Goal: Task Accomplishment & Management: Use online tool/utility

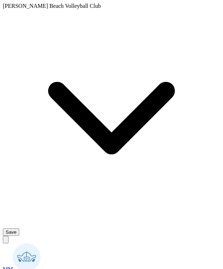
scroll to position [5, 0]
type textarea "x"
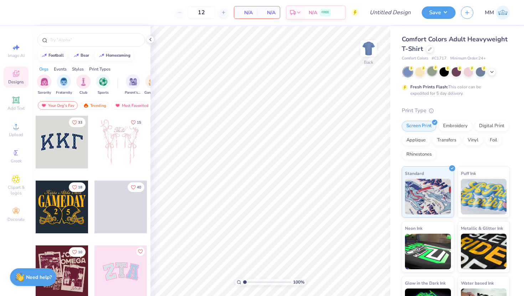
click at [431, 71] on div at bounding box center [431, 71] width 9 height 9
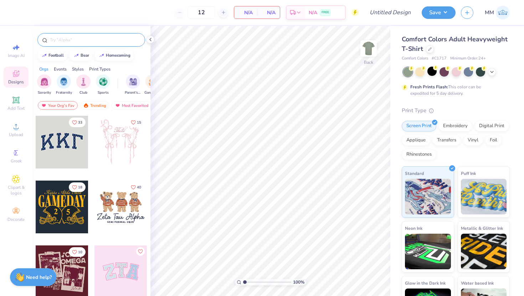
click at [60, 38] on input "text" at bounding box center [94, 39] width 91 height 7
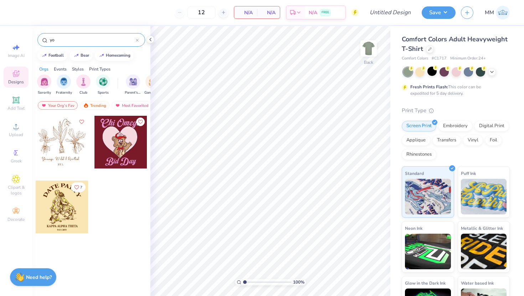
type input "y"
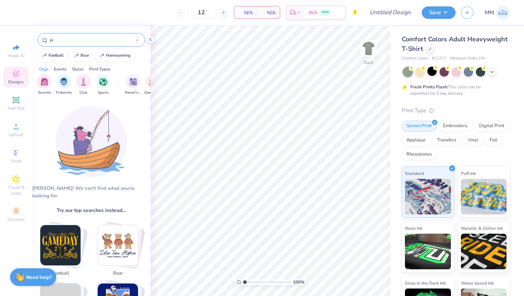
type input "j"
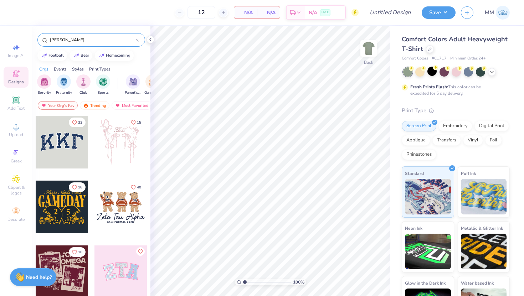
type input "christ"
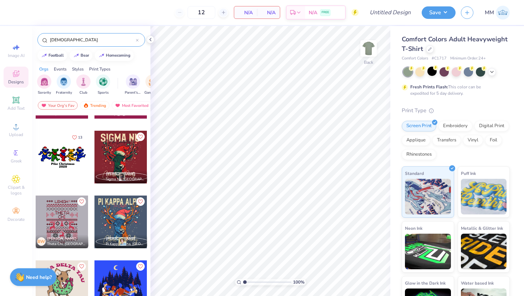
scroll to position [506, 0]
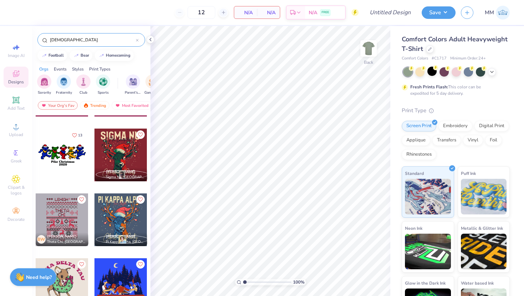
click at [136, 43] on div at bounding box center [137, 40] width 3 height 6
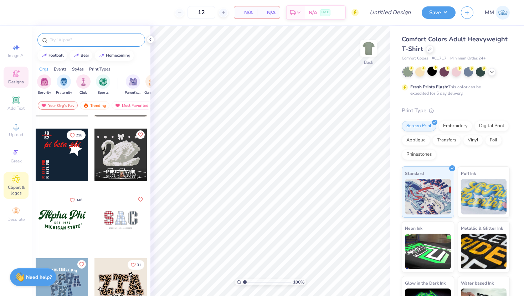
click at [20, 175] on icon at bounding box center [16, 179] width 8 height 9
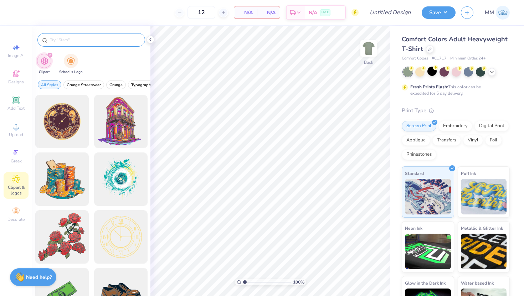
click at [67, 42] on input "text" at bounding box center [94, 39] width 91 height 7
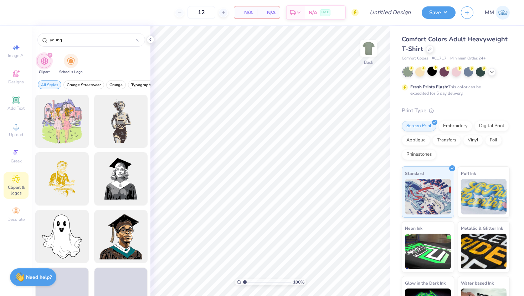
scroll to position [145, 0]
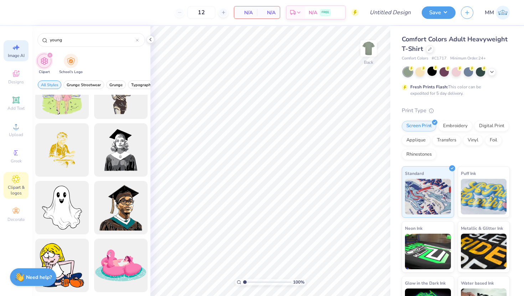
type input "young"
click at [14, 42] on div "Image AI" at bounding box center [16, 50] width 25 height 21
select select "4"
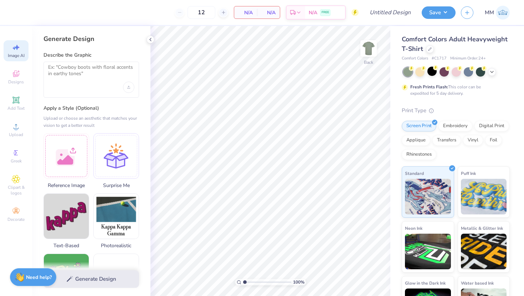
click at [84, 85] on div at bounding box center [90, 80] width 95 height 36
click at [88, 62] on div at bounding box center [90, 80] width 95 height 36
click at [82, 69] on textarea at bounding box center [91, 73] width 86 height 18
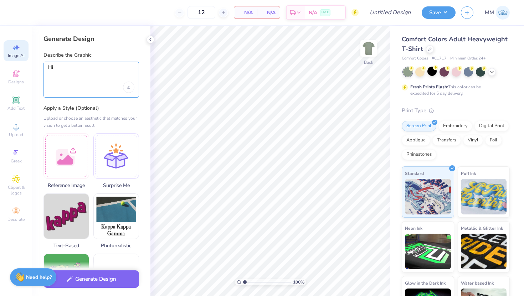
type textarea "H"
type textarea "c"
type textarea "a young life style shirt"
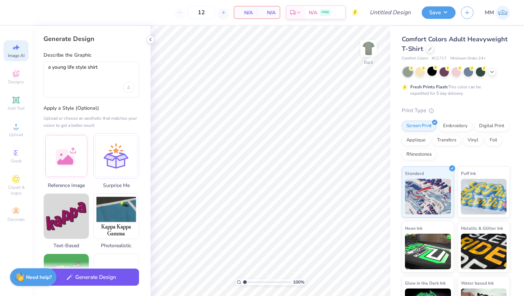
click at [92, 282] on button "Generate Design" at bounding box center [90, 277] width 95 height 17
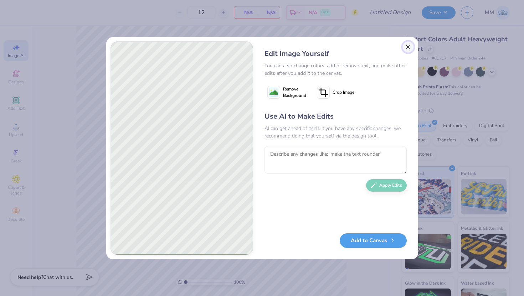
click at [405, 49] on button "Close" at bounding box center [407, 46] width 11 height 11
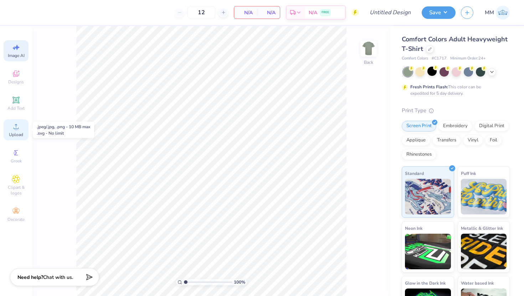
click at [12, 130] on icon at bounding box center [16, 126] width 9 height 9
click at [20, 124] on icon at bounding box center [16, 126] width 9 height 9
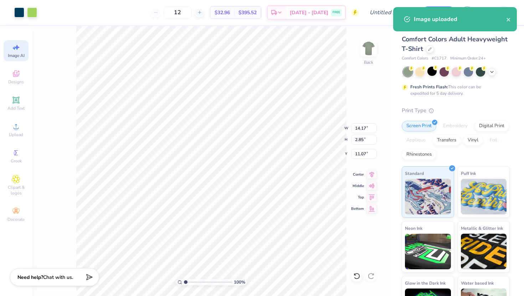
type input "4.63"
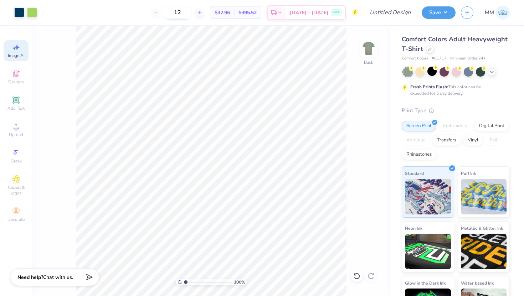
click at [191, 11] on input "12" at bounding box center [178, 12] width 28 height 13
type input "1"
type input "4"
type input "36"
click at [428, 48] on icon at bounding box center [430, 49] width 4 height 4
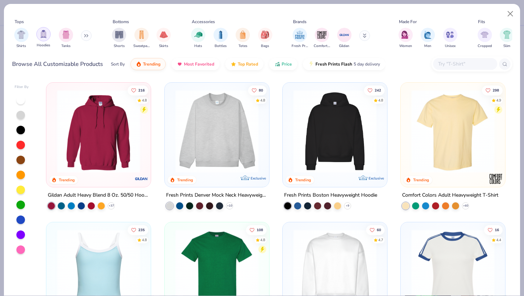
click at [43, 36] on img "filter for Hoodies" at bounding box center [44, 34] width 8 height 8
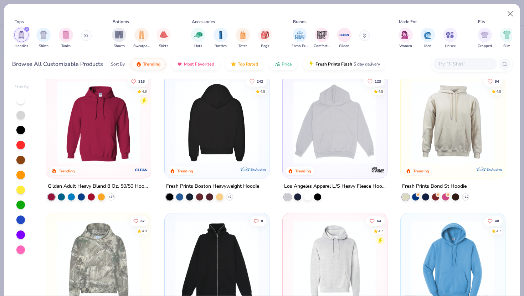
scroll to position [4, 0]
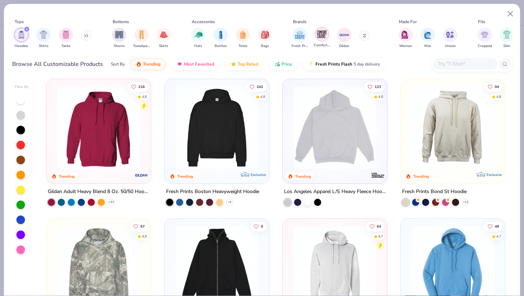
click at [323, 31] on img "filter for Comfort Colors" at bounding box center [321, 34] width 11 height 11
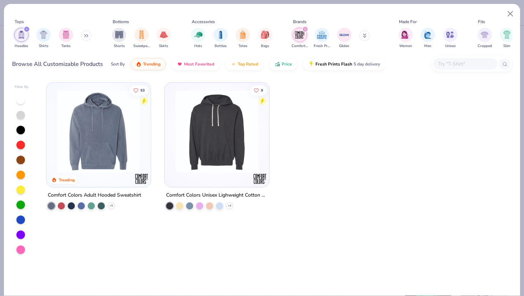
click at [82, 133] on img at bounding box center [98, 131] width 90 height 83
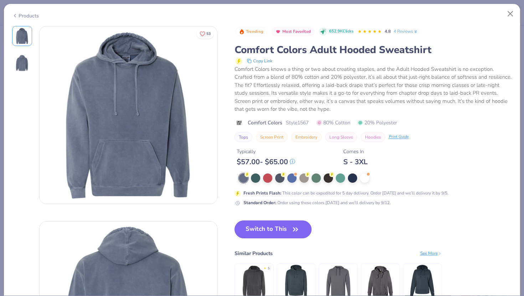
click at [274, 230] on button "Switch to This" at bounding box center [272, 230] width 77 height 18
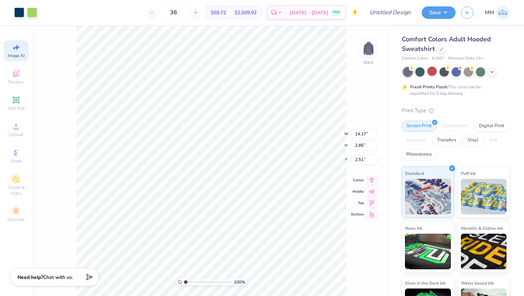
type input "3.46"
click at [441, 48] on icon at bounding box center [441, 48] width 3 height 3
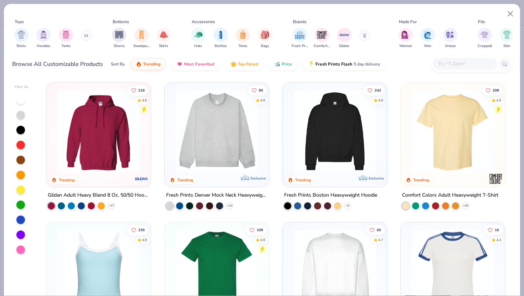
click at [85, 34] on icon at bounding box center [86, 36] width 4 height 4
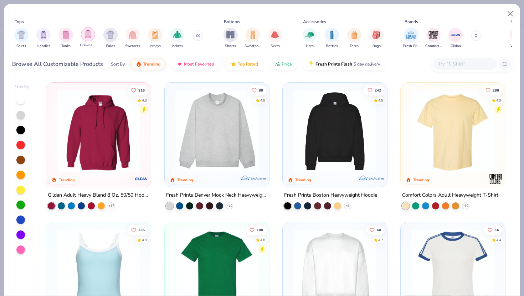
click at [92, 33] on div "filter for Crewnecks" at bounding box center [88, 34] width 14 height 14
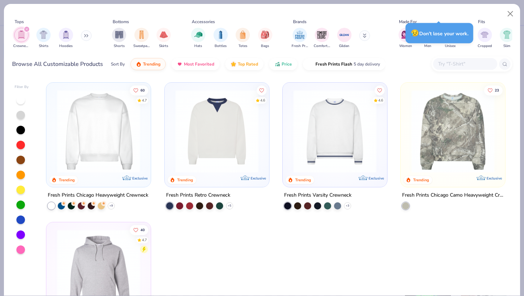
click at [81, 34] on div "Crewnecks Shirts Hoodies" at bounding box center [53, 38] width 82 height 26
click at [85, 35] on icon at bounding box center [86, 36] width 4 height 4
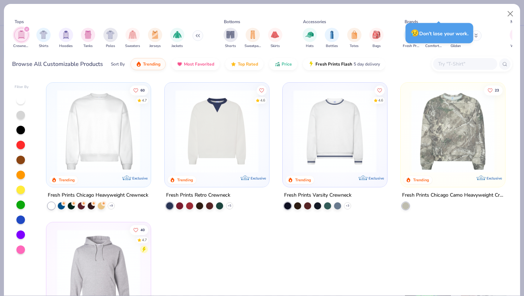
click at [467, 16] on div "Tops Crewnecks Shirts Hoodies Tanks Polos Sweaters Jerseys Jackets Bottoms Shor…" at bounding box center [262, 35] width 500 height 38
click at [443, 12] on div "Tops Crewnecks Shirts Hoodies Tanks Polos Sweaters Jerseys Jackets Bottoms Shor…" at bounding box center [262, 33] width 500 height 42
click at [425, 38] on div "Comfort Colors" at bounding box center [433, 37] width 16 height 21
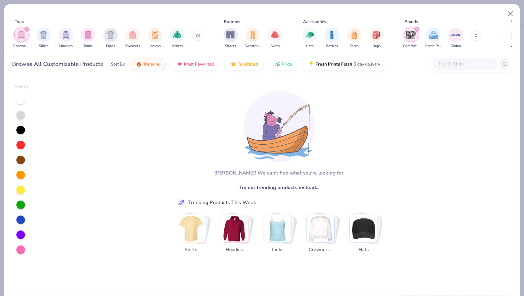
click at [418, 28] on div "filter for Comfort Colors" at bounding box center [416, 29] width 6 height 6
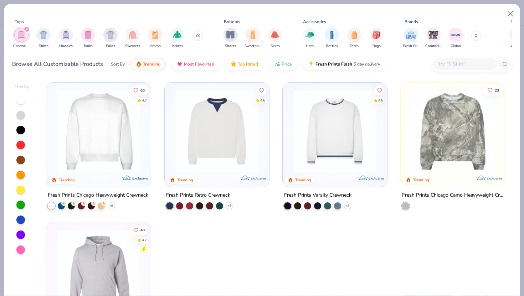
click at [26, 29] on icon "filter for Crewnecks" at bounding box center [26, 29] width 3 height 3
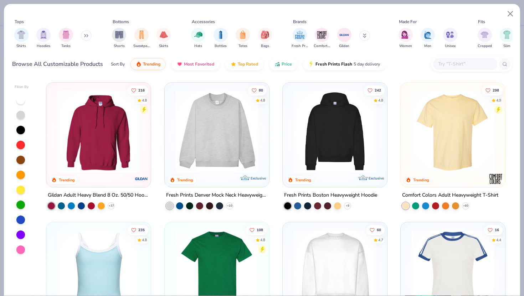
click at [90, 30] on div "Shirts Hoodies Tanks" at bounding box center [53, 38] width 82 height 26
click at [89, 32] on button at bounding box center [86, 35] width 11 height 11
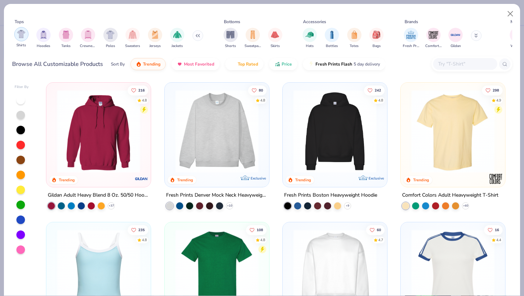
click at [18, 35] on img "filter for Shirts" at bounding box center [21, 34] width 8 height 8
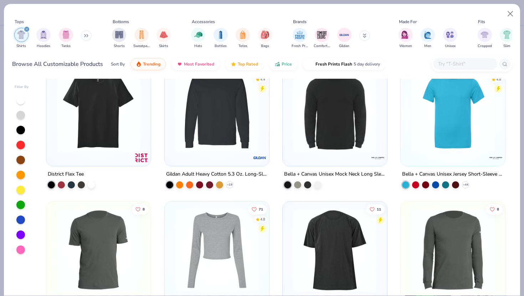
scroll to position [720, 0]
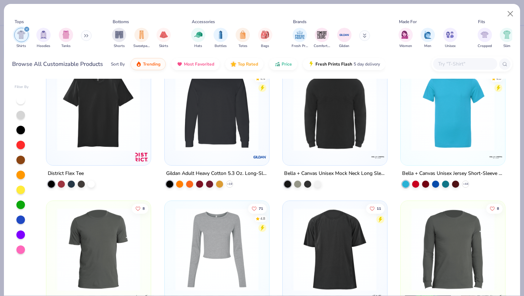
click at [27, 30] on icon "filter for Shirts" at bounding box center [26, 29] width 3 height 3
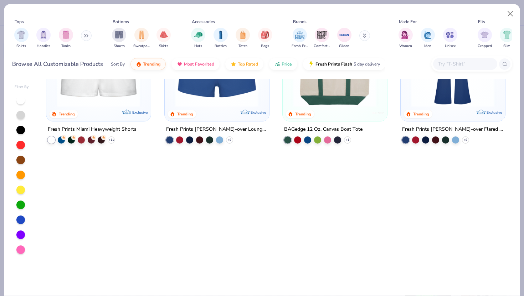
scroll to position [625, 0]
click at [462, 63] on input "text" at bounding box center [464, 64] width 55 height 8
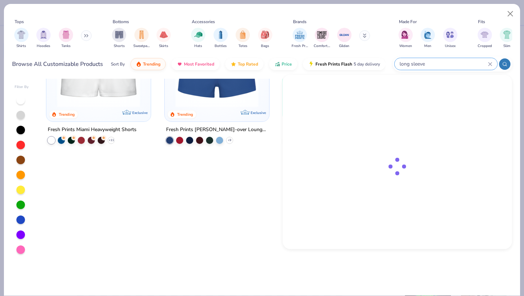
type input "long sleeve"
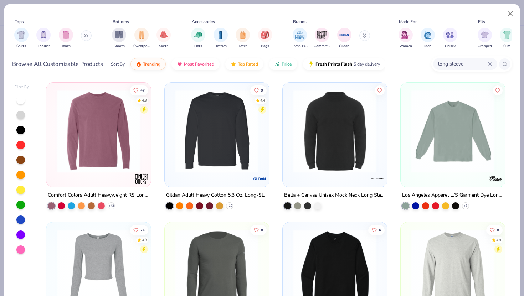
click at [96, 173] on div at bounding box center [98, 133] width 97 height 94
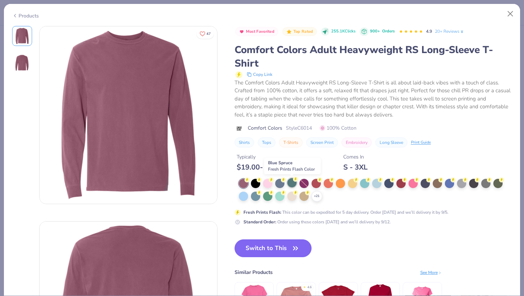
click at [295, 183] on div at bounding box center [291, 182] width 9 height 9
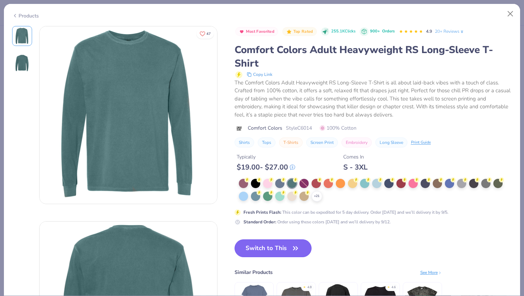
click at [275, 242] on button "Switch to This" at bounding box center [272, 248] width 77 height 18
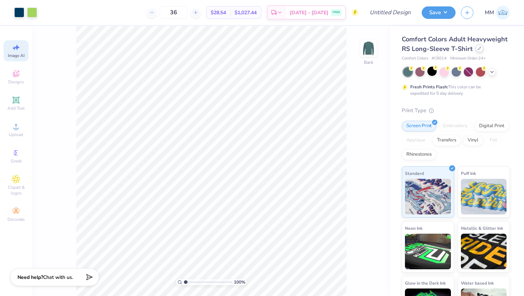
click at [481, 48] on div at bounding box center [479, 49] width 8 height 8
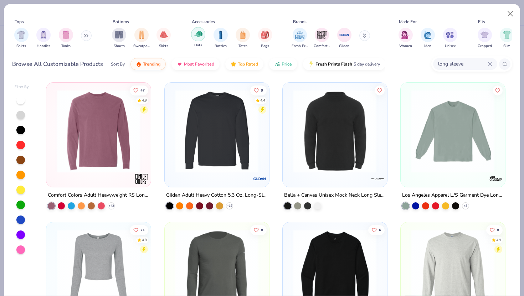
click at [191, 36] on div "filter for Hats" at bounding box center [198, 34] width 14 height 14
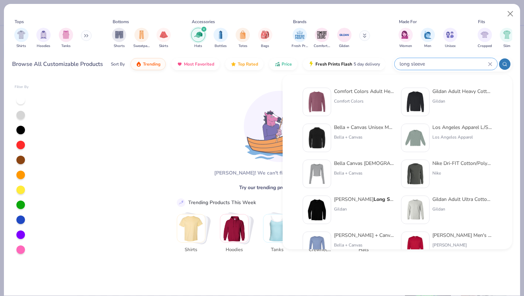
click at [486, 64] on input "long sleeve" at bounding box center [443, 64] width 89 height 8
click at [488, 64] on icon at bounding box center [490, 64] width 4 height 4
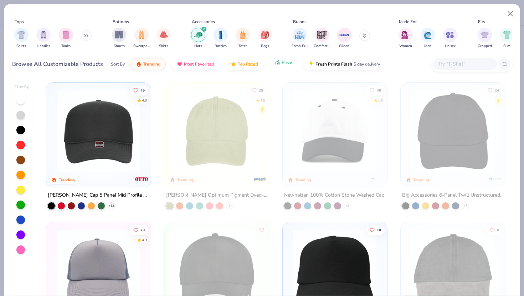
click at [279, 61] on icon "button" at bounding box center [277, 62] width 6 height 6
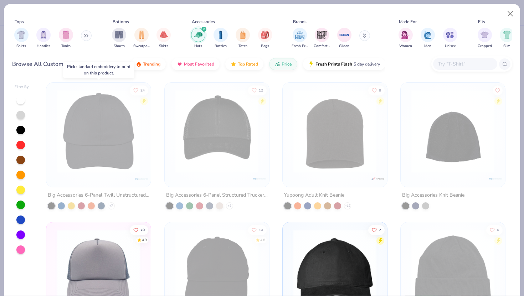
click at [110, 161] on img at bounding box center [98, 131] width 90 height 83
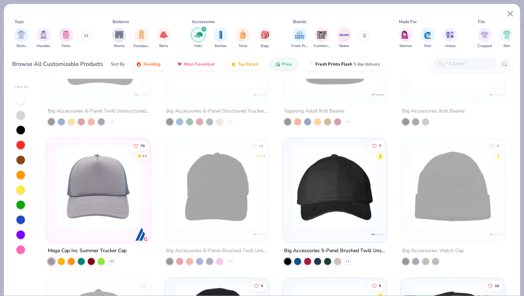
scroll to position [85, 0]
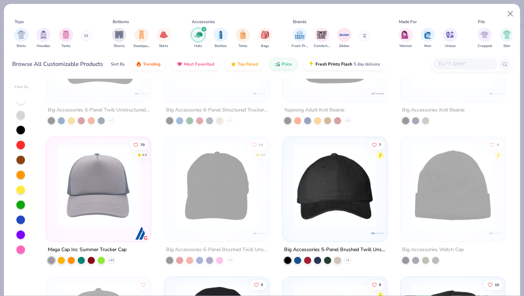
click at [77, 185] on img at bounding box center [98, 185] width 90 height 83
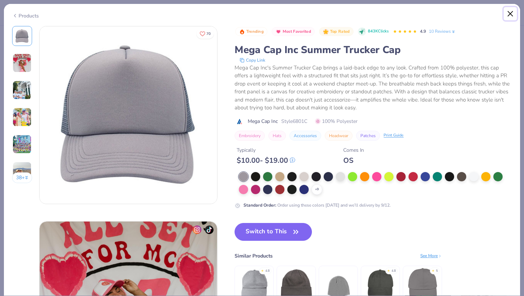
click at [511, 15] on button "Close" at bounding box center [510, 14] width 14 height 14
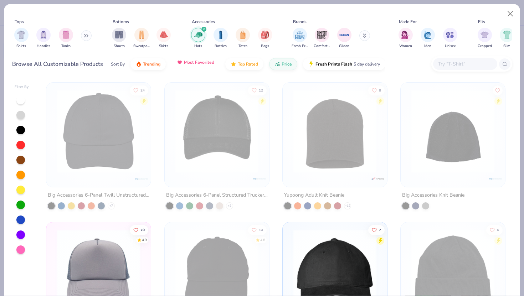
click at [208, 64] on span "Most Favorited" at bounding box center [199, 62] width 30 height 6
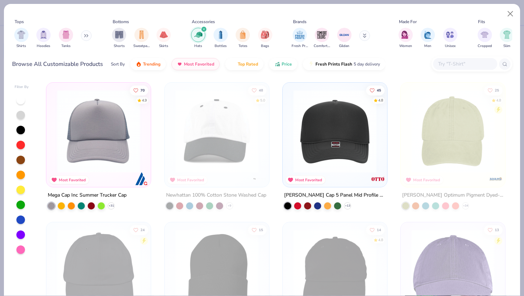
click at [107, 153] on img at bounding box center [98, 131] width 90 height 83
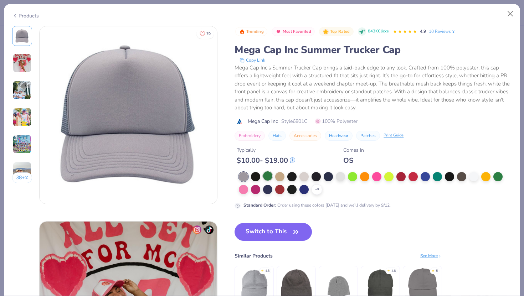
click at [269, 175] on div at bounding box center [267, 175] width 9 height 9
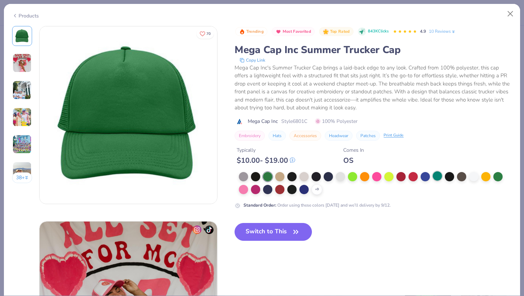
click at [439, 175] on div at bounding box center [436, 175] width 9 height 9
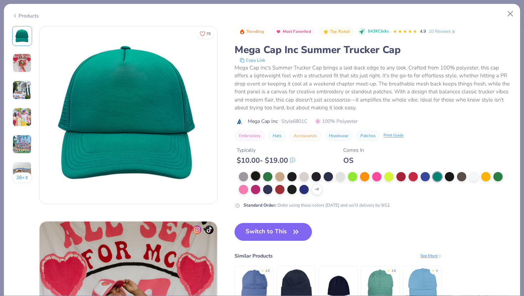
click at [255, 176] on div at bounding box center [255, 175] width 9 height 9
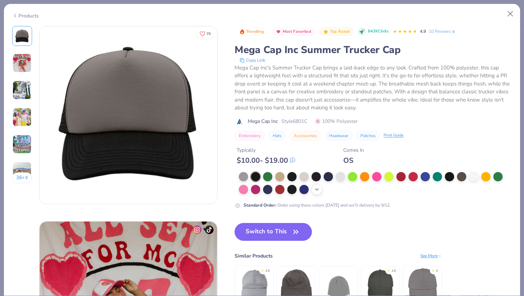
click at [316, 194] on div "+ 9" at bounding box center [316, 189] width 11 height 11
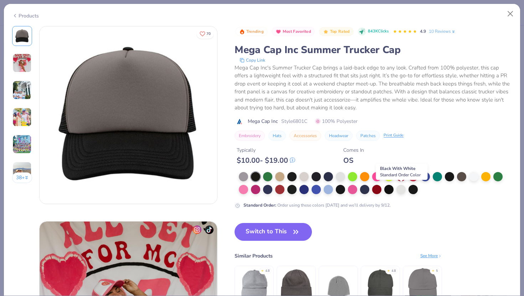
click at [406, 189] on div at bounding box center [375, 183] width 273 height 23
click at [410, 190] on div at bounding box center [412, 188] width 9 height 9
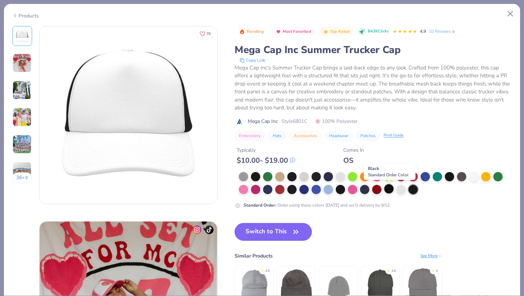
click at [392, 191] on div at bounding box center [388, 188] width 9 height 9
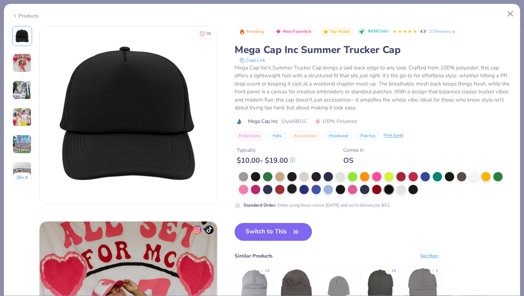
click at [295, 187] on div at bounding box center [291, 188] width 9 height 9
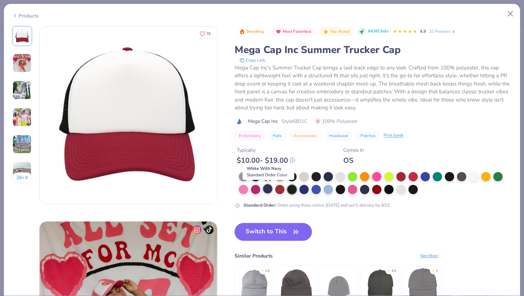
click at [265, 188] on div at bounding box center [267, 188] width 9 height 9
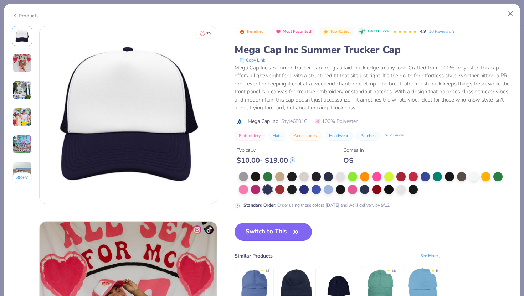
click at [268, 236] on button "Switch to This" at bounding box center [272, 232] width 77 height 18
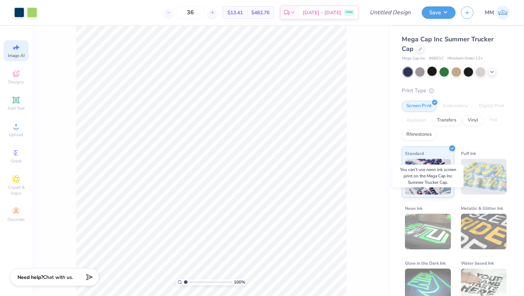
scroll to position [11, 0]
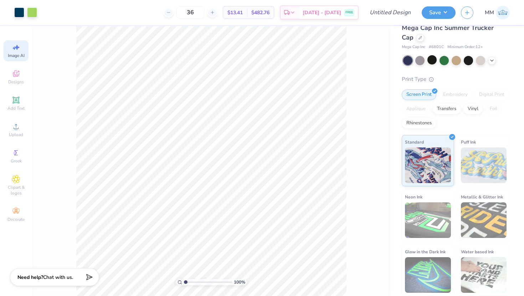
click at [409, 35] on div "Mega Cap Inc Summer Trucker Cap" at bounding box center [455, 32] width 108 height 19
click at [416, 37] on div at bounding box center [420, 37] width 8 height 8
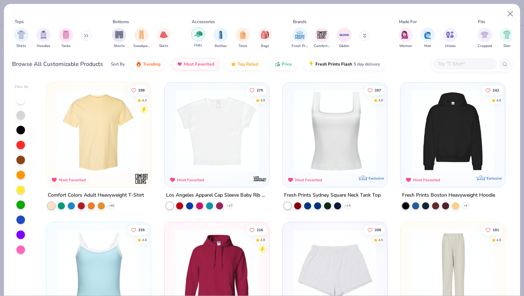
click at [200, 37] on img "filter for Hats" at bounding box center [198, 34] width 8 height 8
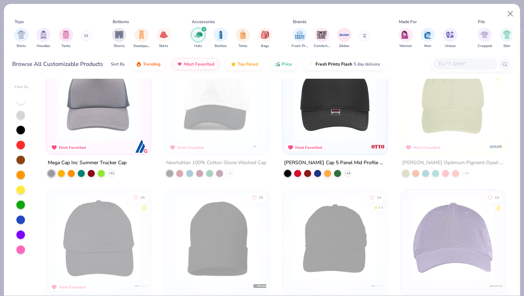
scroll to position [39, 0]
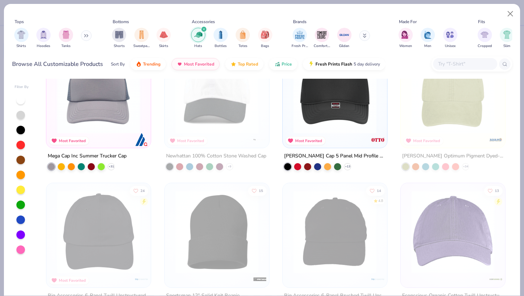
click at [316, 124] on img at bounding box center [335, 92] width 90 height 83
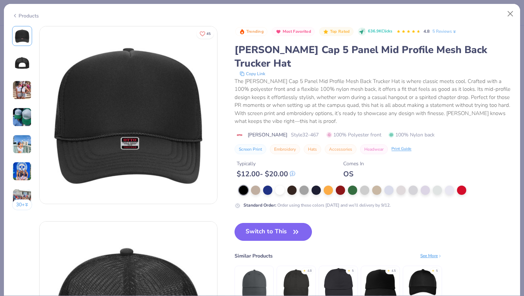
click at [258, 223] on button "Switch to This" at bounding box center [272, 232] width 77 height 18
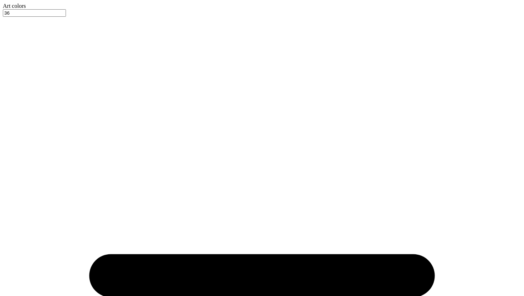
select select "4"
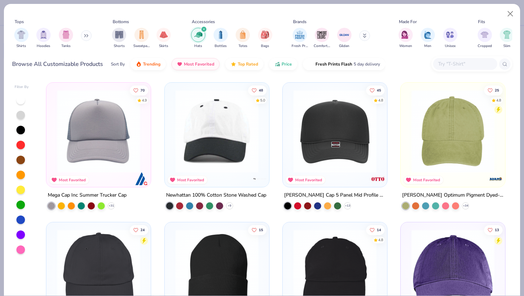
select select "4"
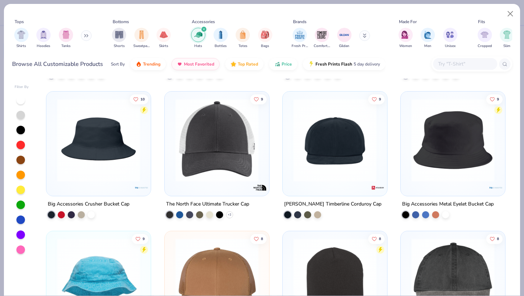
scroll to position [413, 0]
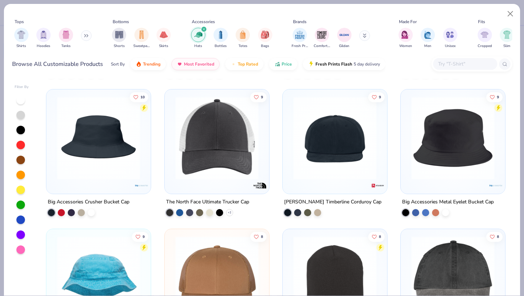
click at [198, 198] on div "The North Face Ultimate Trucker Cap" at bounding box center [207, 202] width 83 height 9
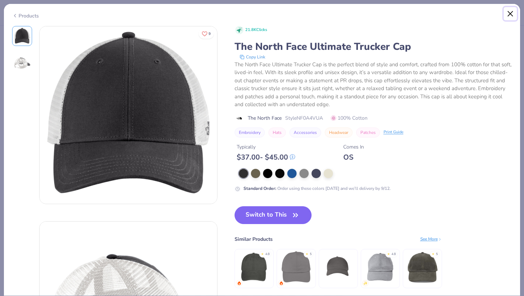
click at [508, 16] on button "Close" at bounding box center [510, 14] width 14 height 14
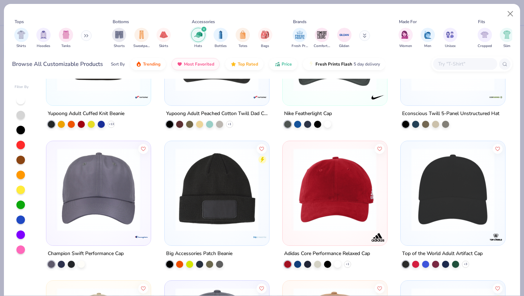
scroll to position [1445, 0]
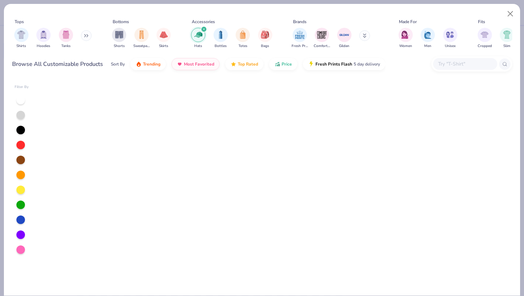
select select "4"
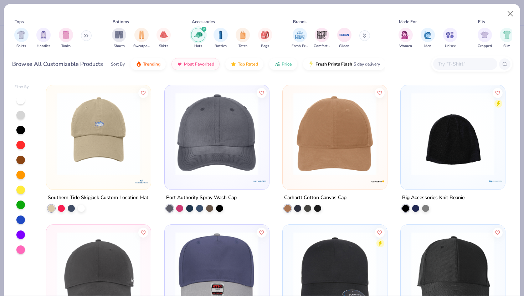
scroll to position [1537, 0]
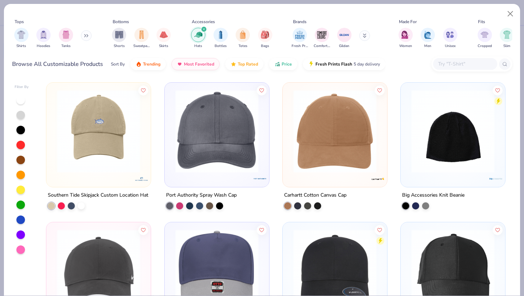
click at [222, 193] on div "Port Authority Spray Wash Cap" at bounding box center [201, 195] width 71 height 9
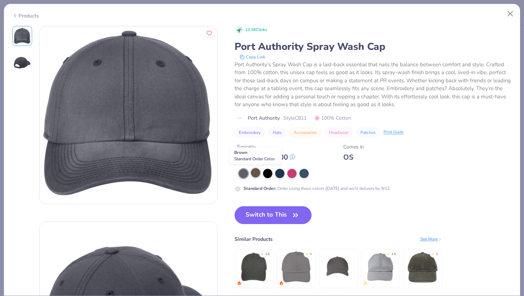
click at [254, 177] on div at bounding box center [255, 172] width 9 height 9
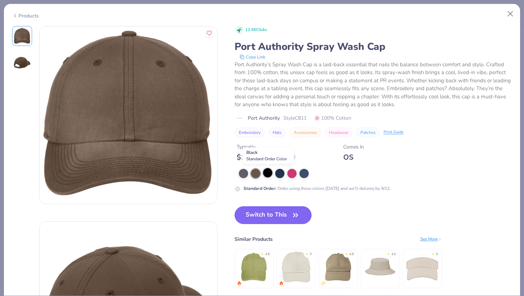
click at [270, 176] on div at bounding box center [267, 172] width 9 height 9
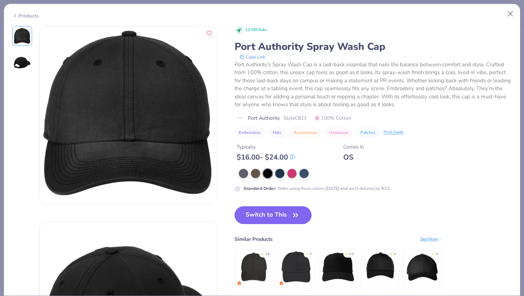
click at [16, 66] on img at bounding box center [22, 63] width 17 height 17
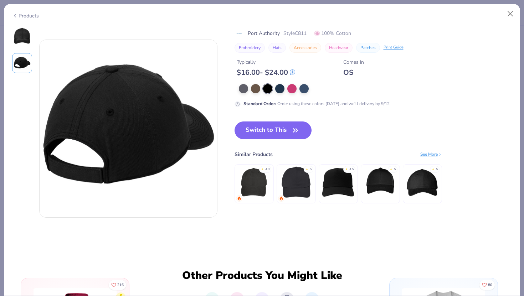
scroll to position [195, 0]
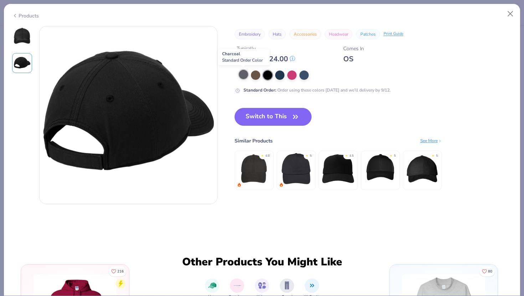
click at [239, 72] on div at bounding box center [243, 74] width 9 height 9
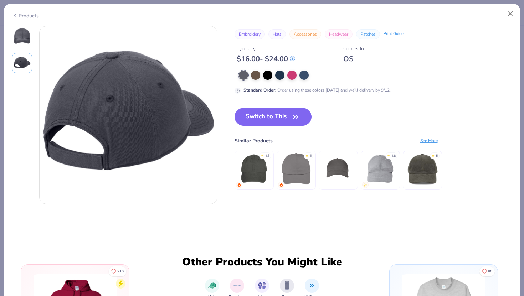
click at [249, 163] on img at bounding box center [254, 169] width 34 height 34
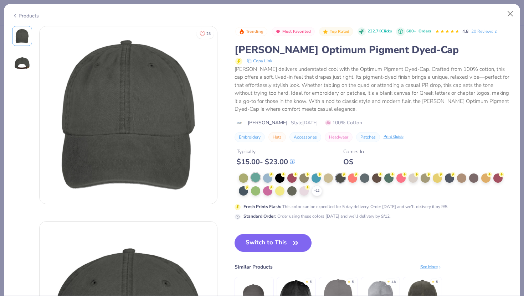
click at [252, 175] on div at bounding box center [255, 177] width 9 height 9
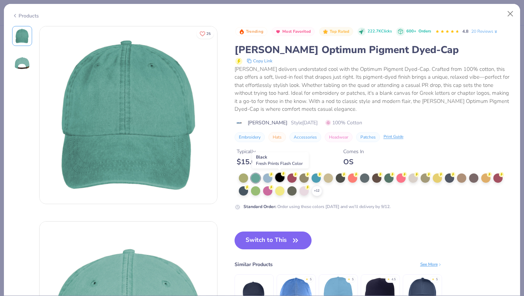
click at [277, 176] on div at bounding box center [279, 177] width 9 height 9
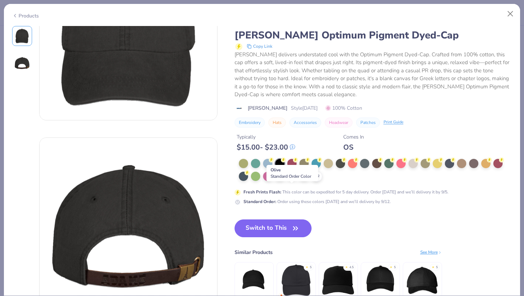
scroll to position [84, 0]
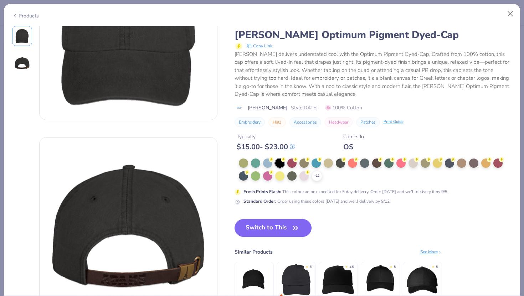
click at [267, 282] on img at bounding box center [254, 280] width 34 height 34
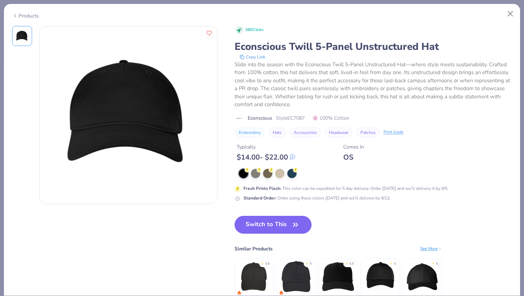
click at [14, 14] on icon at bounding box center [15, 15] width 6 height 9
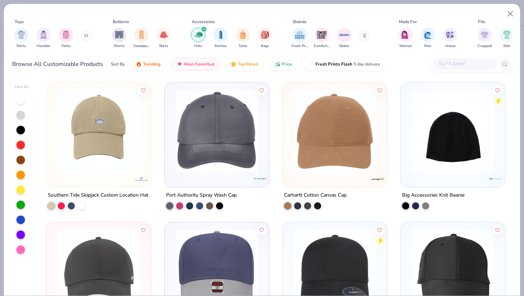
click at [217, 168] on img at bounding box center [217, 131] width 90 height 83
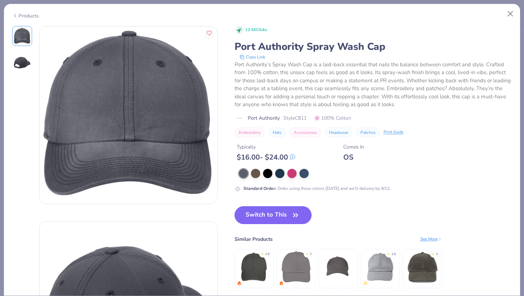
click at [285, 212] on button "Switch to This" at bounding box center [272, 215] width 77 height 18
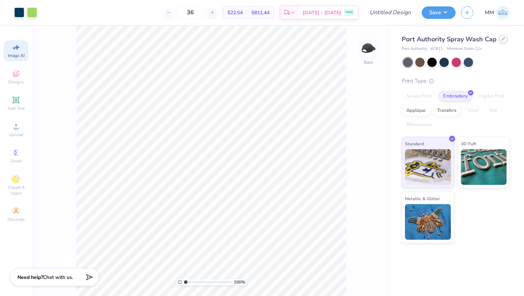
click at [504, 37] on div at bounding box center [503, 39] width 8 height 8
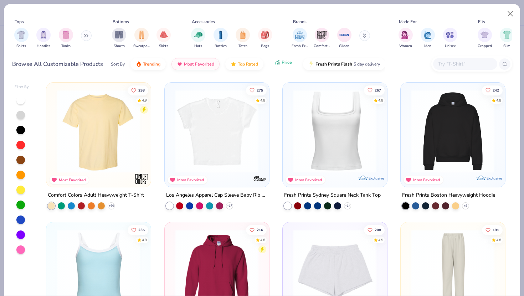
click at [275, 66] on button "Price" at bounding box center [283, 62] width 28 height 12
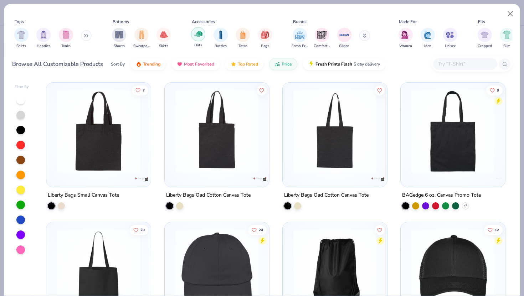
click at [196, 33] on img "filter for Hats" at bounding box center [198, 34] width 8 height 8
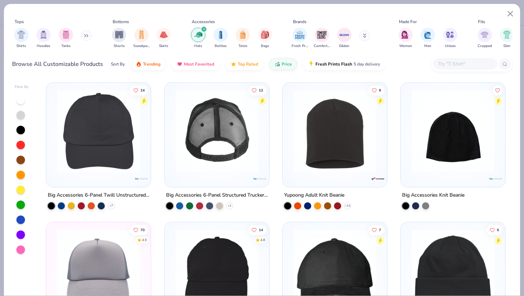
click at [207, 166] on img at bounding box center [216, 131] width 90 height 83
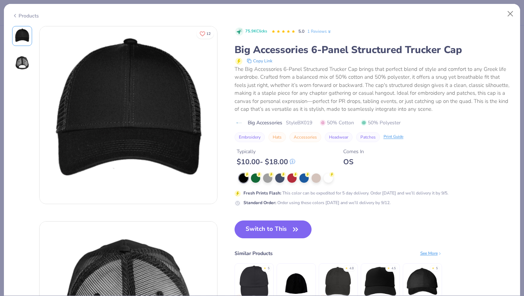
select select "4"
click at [252, 181] on div at bounding box center [255, 177] width 9 height 9
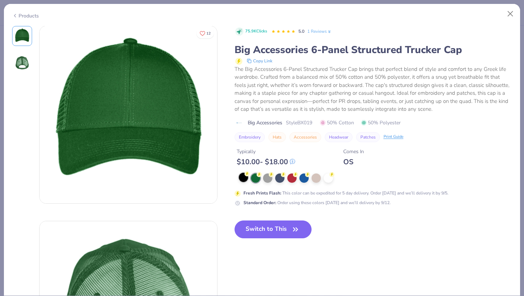
click at [242, 176] on div at bounding box center [243, 177] width 9 height 9
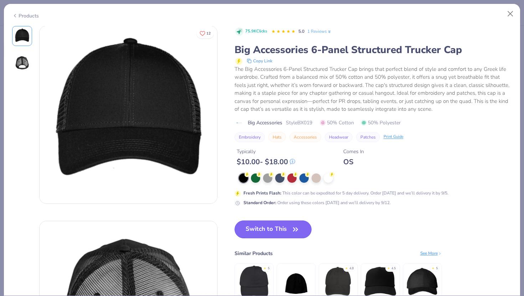
click at [254, 222] on button "Switch to This" at bounding box center [272, 230] width 77 height 18
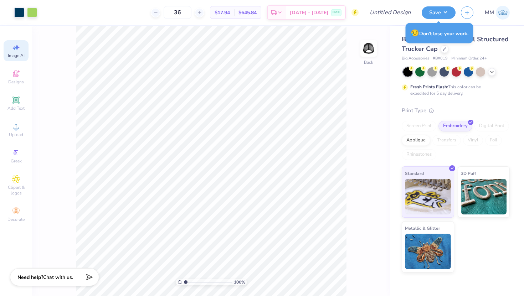
click at [495, 45] on div "Big Accessories 6-Panel Structured Trucker Cap" at bounding box center [455, 44] width 108 height 19
click at [445, 11] on button "Save" at bounding box center [438, 11] width 34 height 12
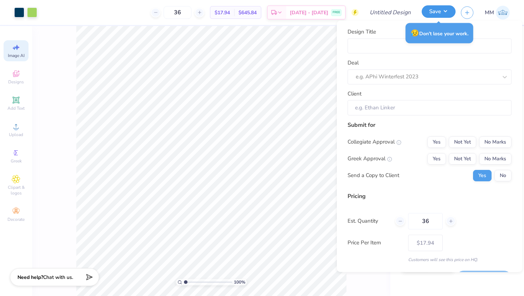
click at [445, 11] on button "Save" at bounding box center [438, 11] width 34 height 12
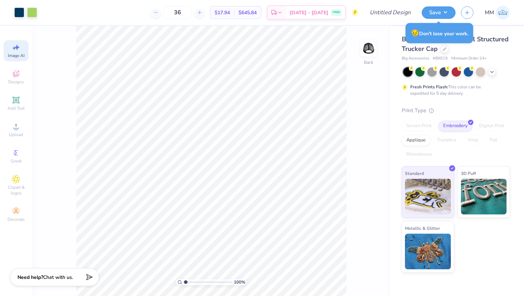
click at [501, 50] on div "Big Accessories 6-Panel Structured Trucker Cap" at bounding box center [455, 44] width 108 height 19
click at [444, 13] on button "Save" at bounding box center [438, 11] width 34 height 12
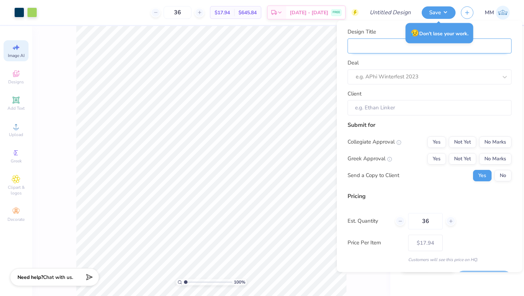
click at [418, 50] on input "Design Title" at bounding box center [429, 45] width 164 height 15
click at [419, 49] on input "Design Title" at bounding box center [429, 45] width 164 height 15
click at [441, 19] on div "Save MM" at bounding box center [472, 12] width 102 height 25
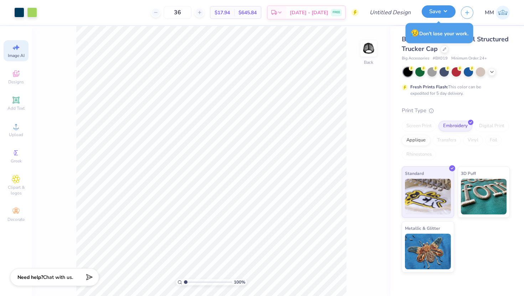
click at [445, 16] on button "Save" at bounding box center [438, 11] width 34 height 12
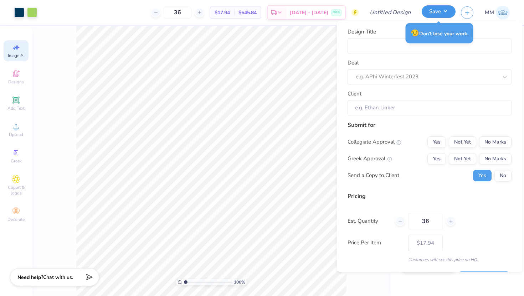
click at [445, 16] on button "Save" at bounding box center [438, 11] width 34 height 12
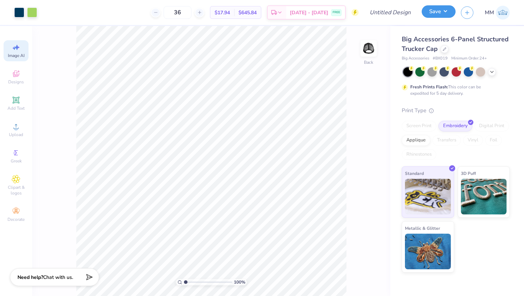
click at [445, 16] on button "Save" at bounding box center [438, 11] width 34 height 12
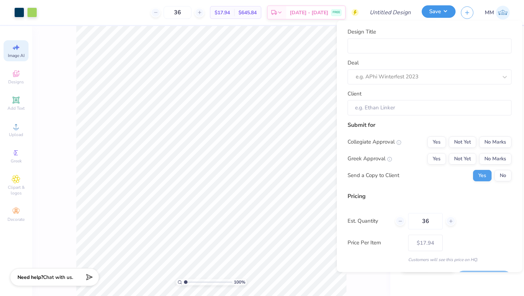
click at [445, 16] on button "Save" at bounding box center [438, 11] width 34 height 12
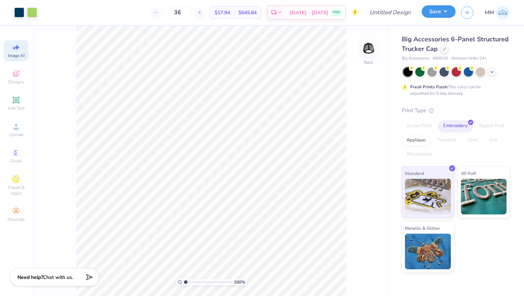
click at [446, 16] on button "Save" at bounding box center [438, 11] width 34 height 12
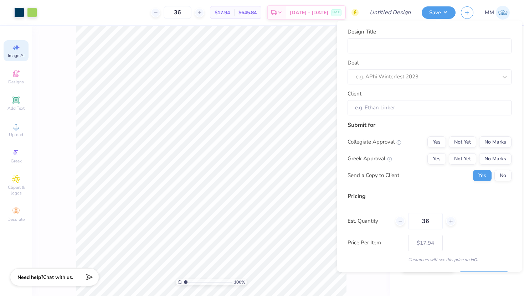
select select "4"
